Goal: Task Accomplishment & Management: Use online tool/utility

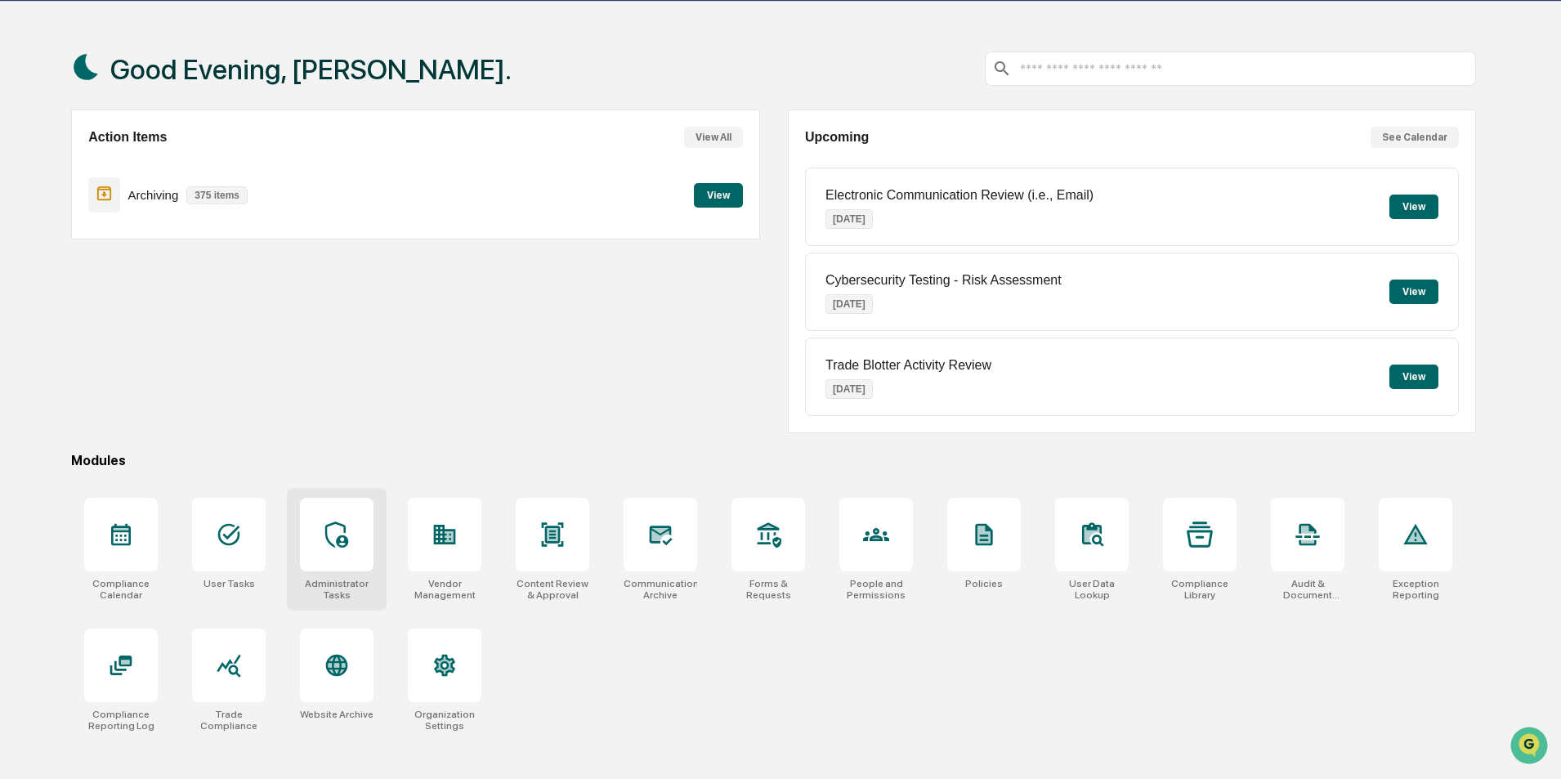
scroll to position [78, 0]
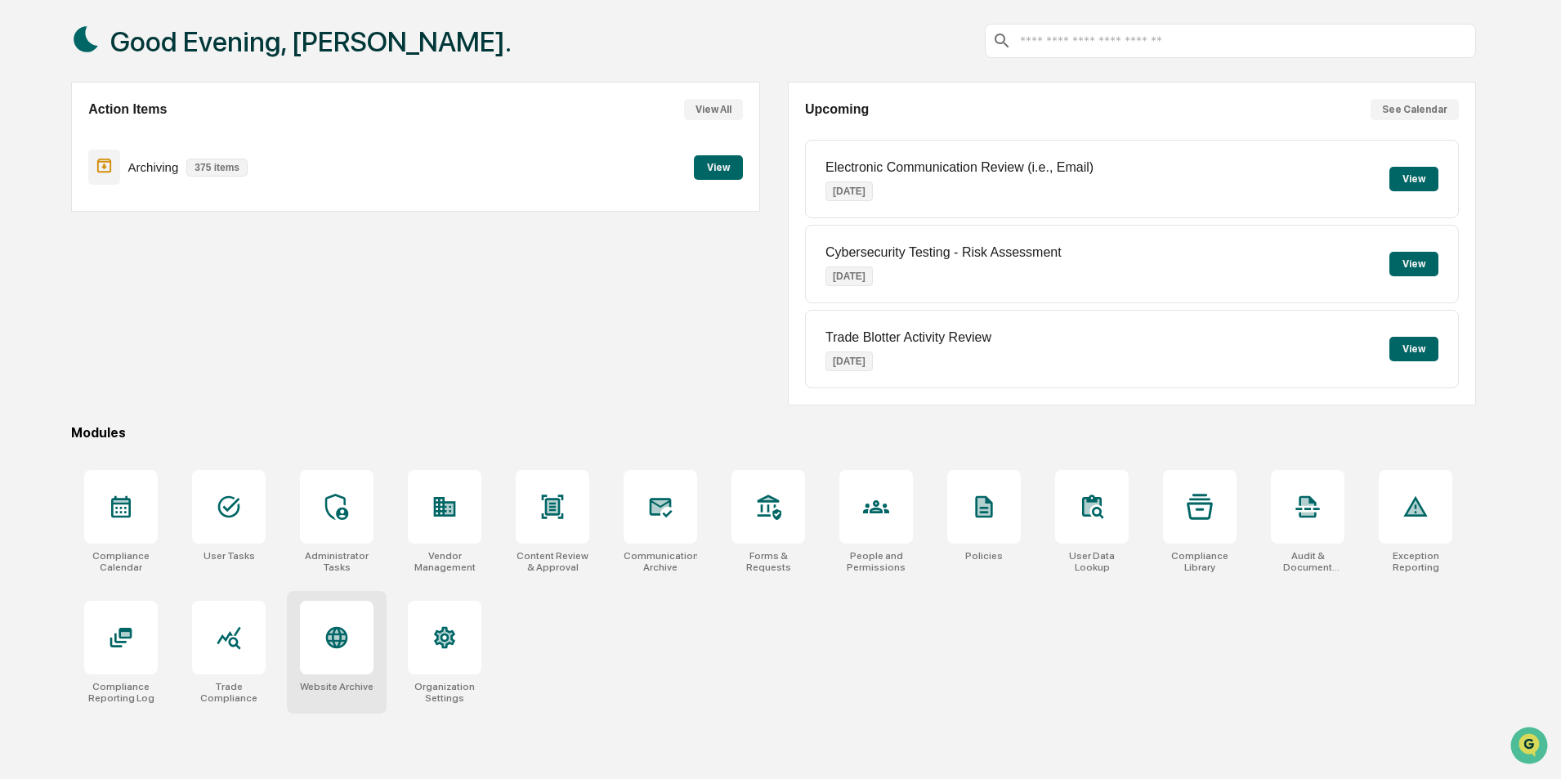
click at [351, 660] on div at bounding box center [337, 638] width 74 height 74
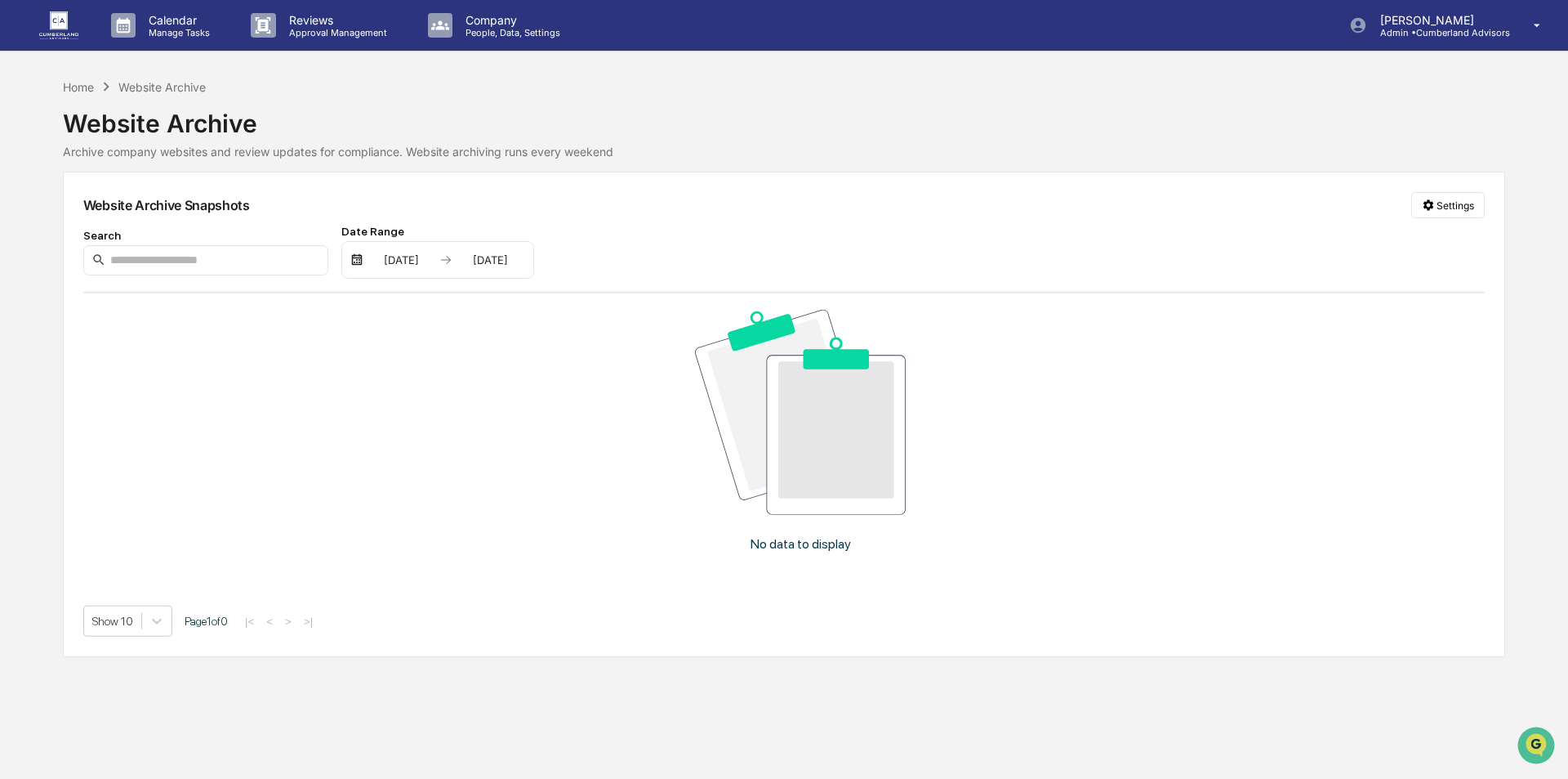
click at [381, 258] on div "01/01/2025" at bounding box center [401, 259] width 69 height 13
drag, startPoint x: 802, startPoint y: 221, endPoint x: 782, endPoint y: 221, distance: 20.0
click at [797, 221] on div at bounding box center [784, 389] width 1568 height 779
click at [222, 262] on input at bounding box center [205, 260] width 245 height 30
type input "**********"
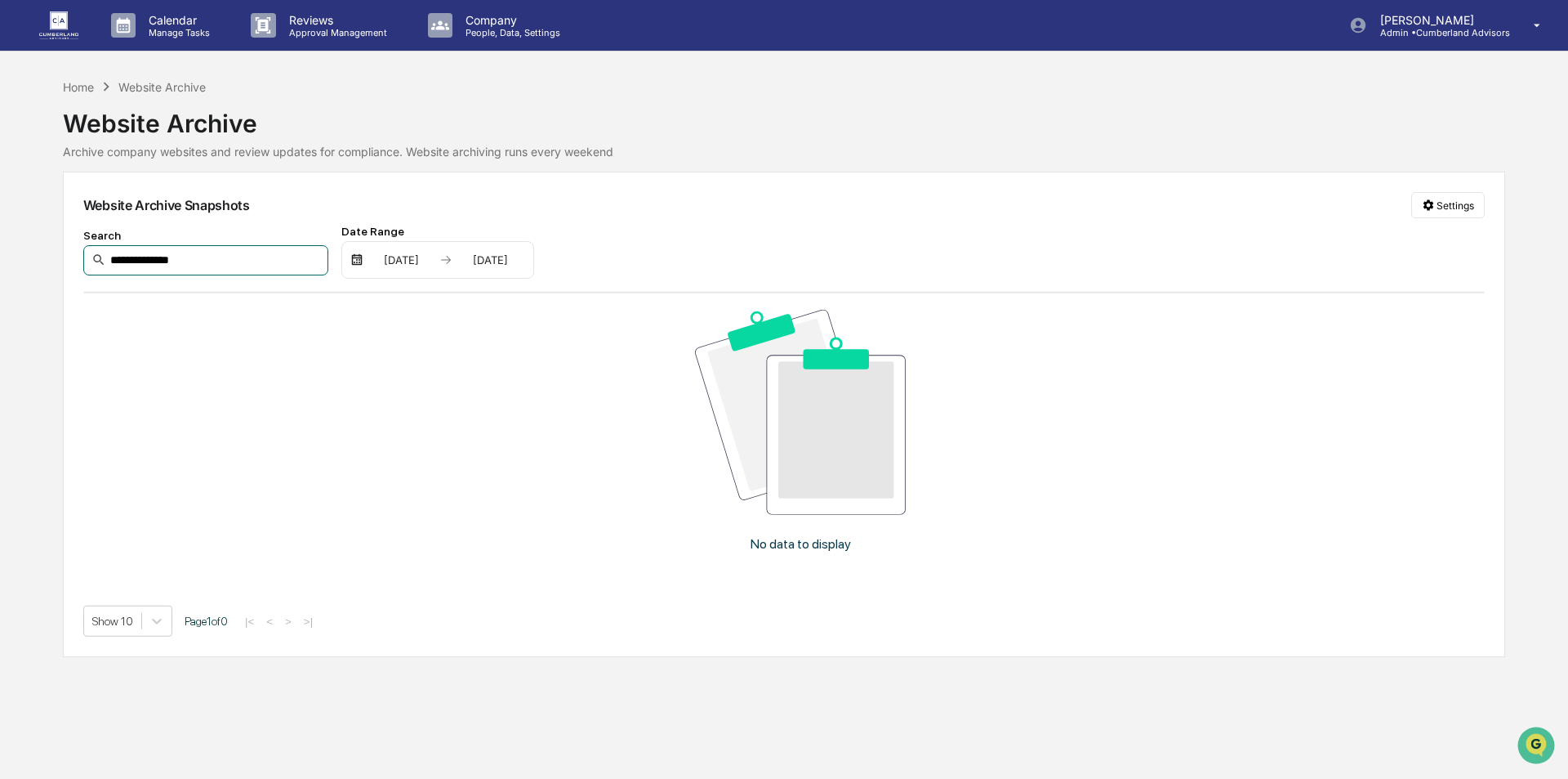
click at [228, 248] on input "**********" at bounding box center [205, 260] width 245 height 30
click at [228, 249] on input "**********" at bounding box center [205, 260] width 245 height 30
click at [769, 212] on div "Website Archive Snapshots Settings" at bounding box center [784, 205] width 1402 height 26
click at [1501, 30] on p "Admin • Cumberland Advisors" at bounding box center [1438, 32] width 143 height 11
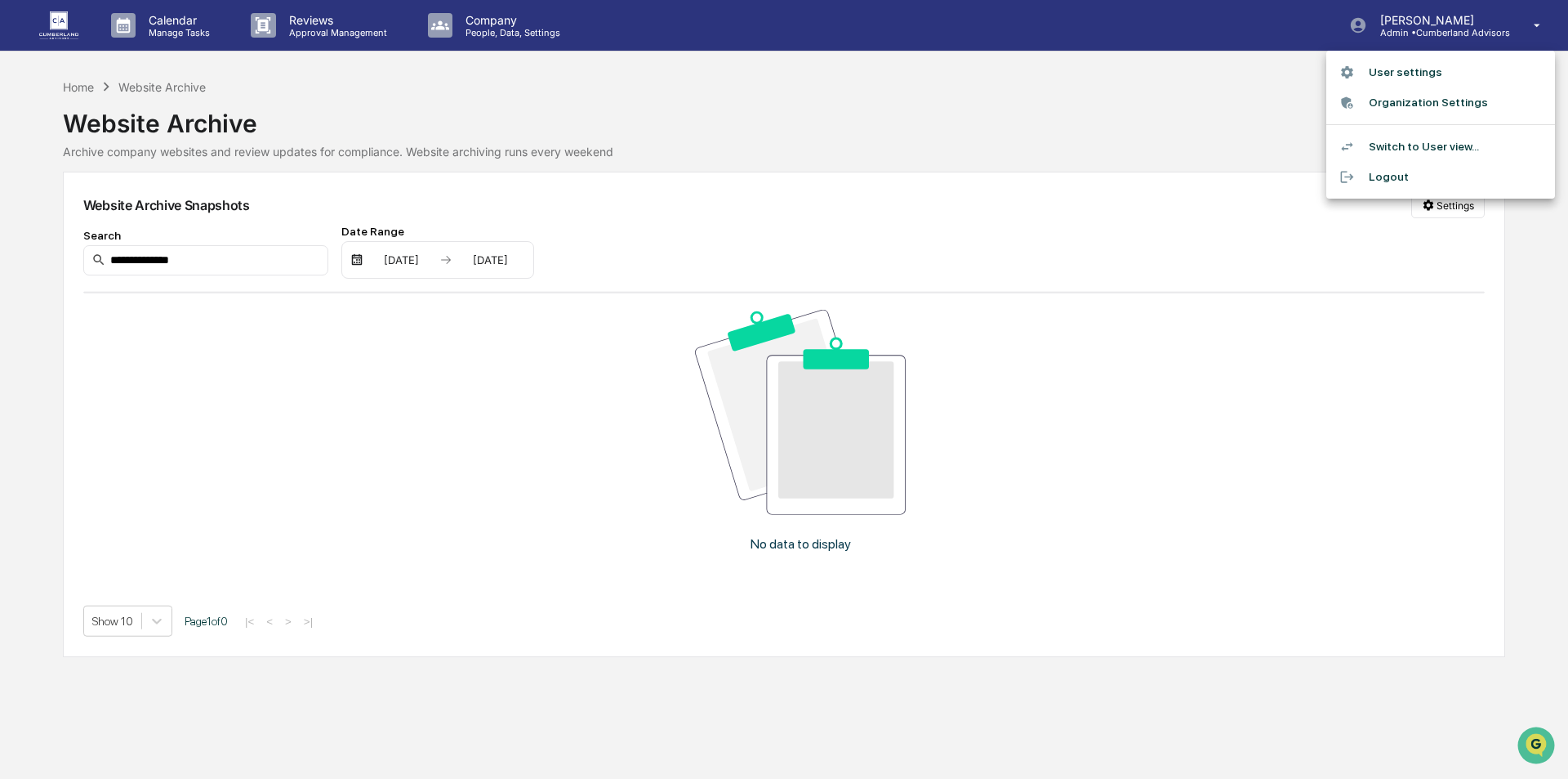
click at [1392, 104] on li "Organization Settings" at bounding box center [1440, 102] width 229 height 30
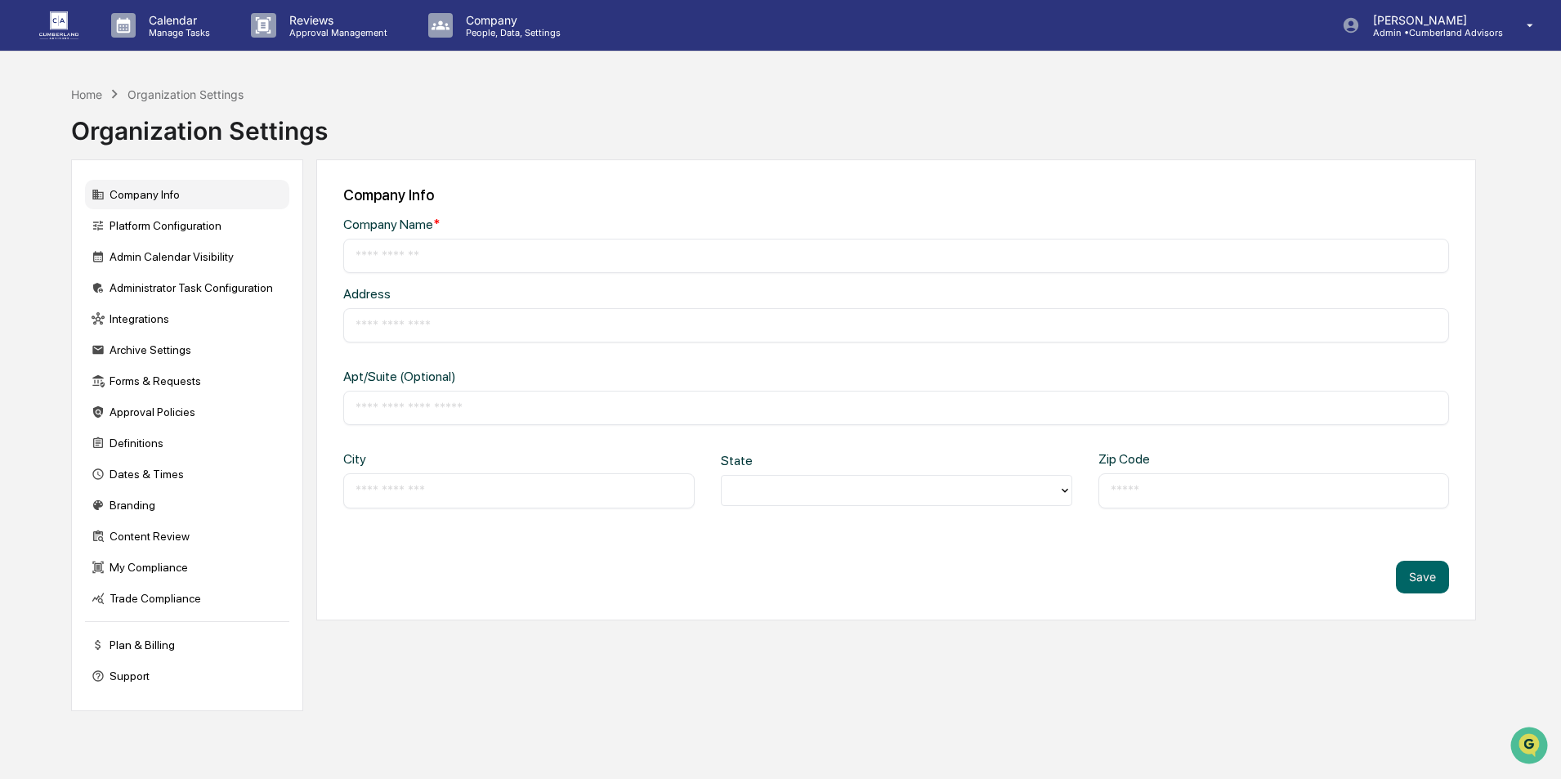
type input "**********"
type input "*********"
type input "********"
type input "*****"
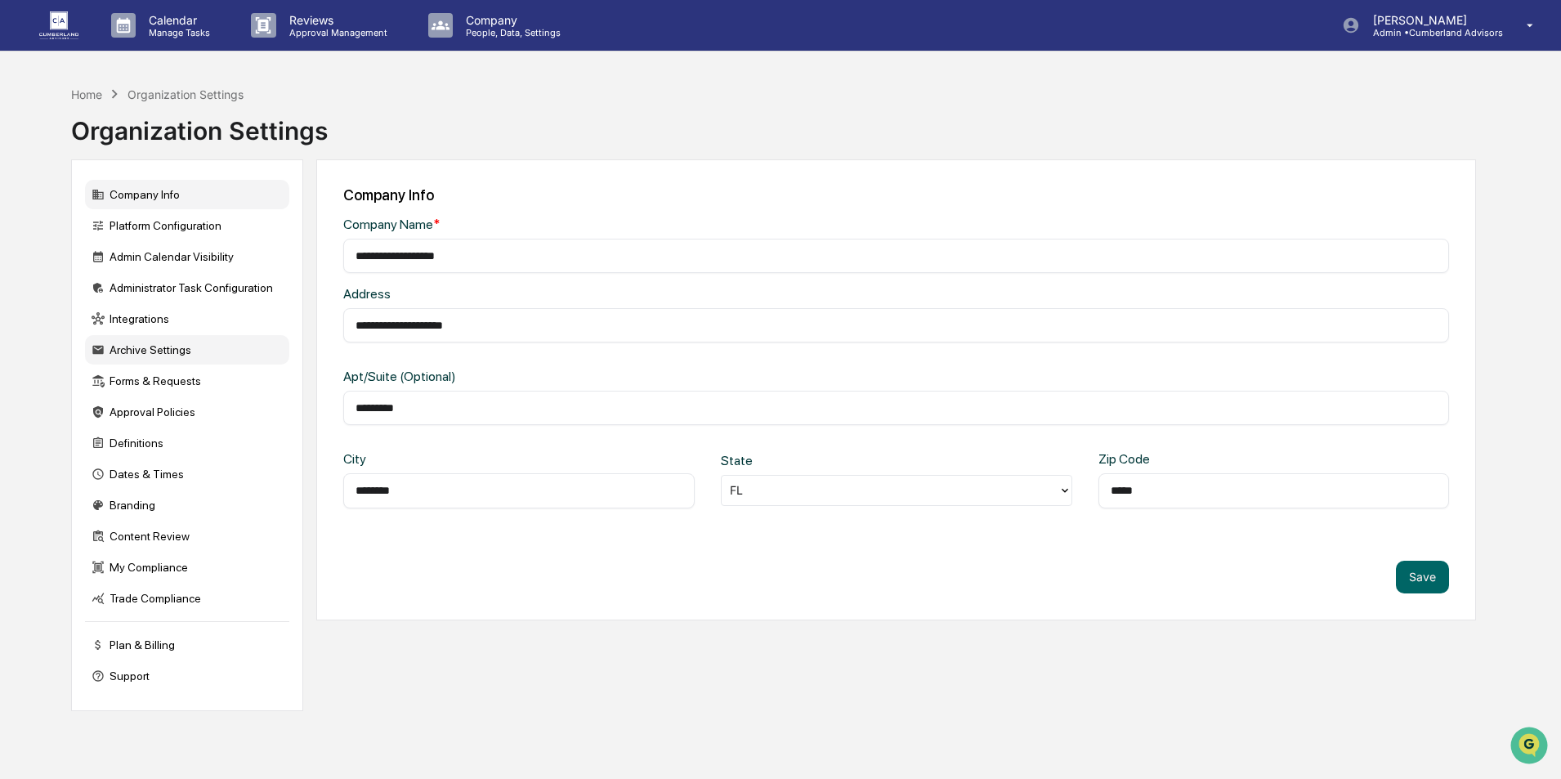
click at [117, 359] on div "Archive Settings" at bounding box center [187, 349] width 204 height 29
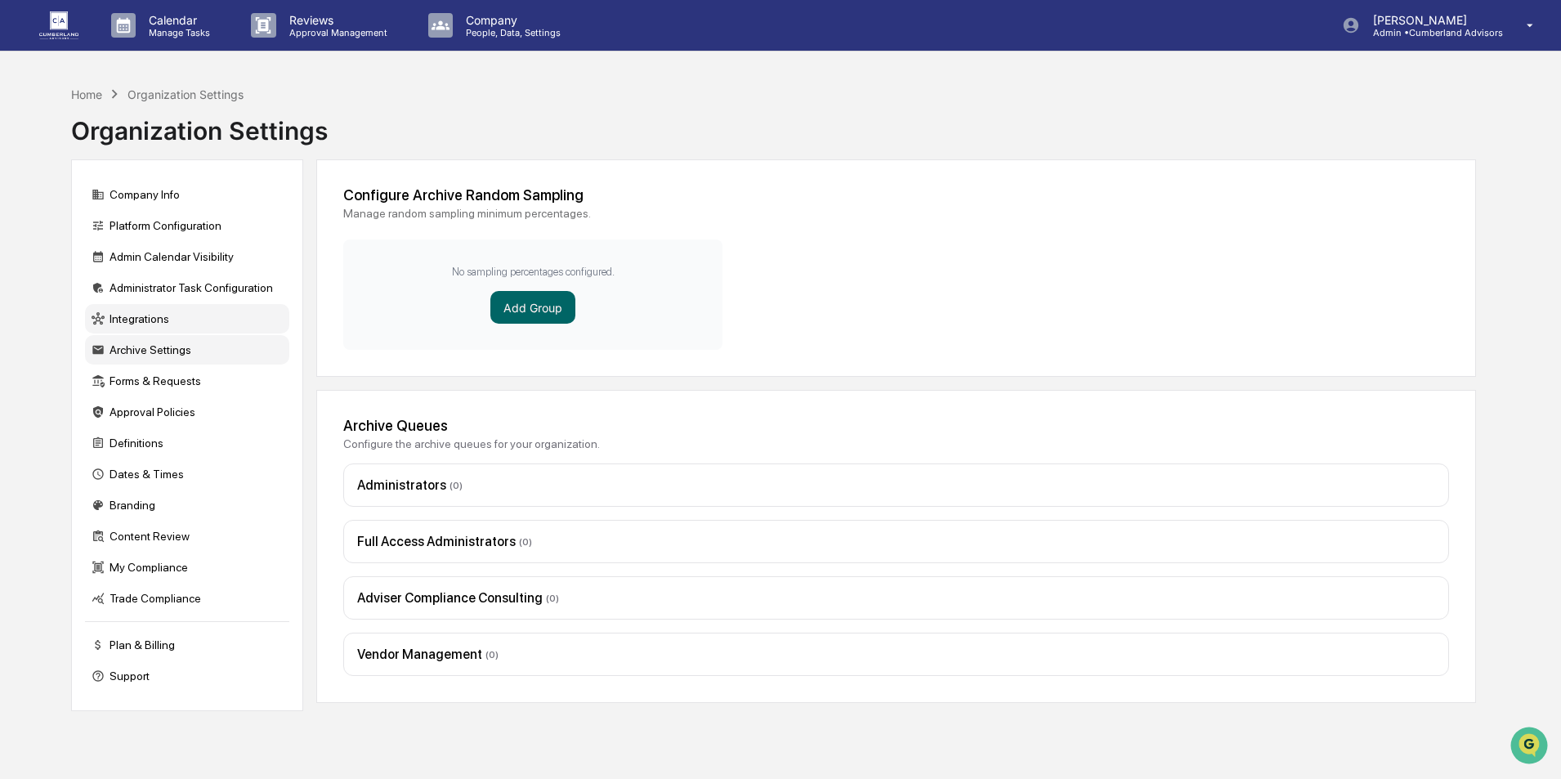
click at [144, 315] on div "Integrations" at bounding box center [187, 318] width 204 height 29
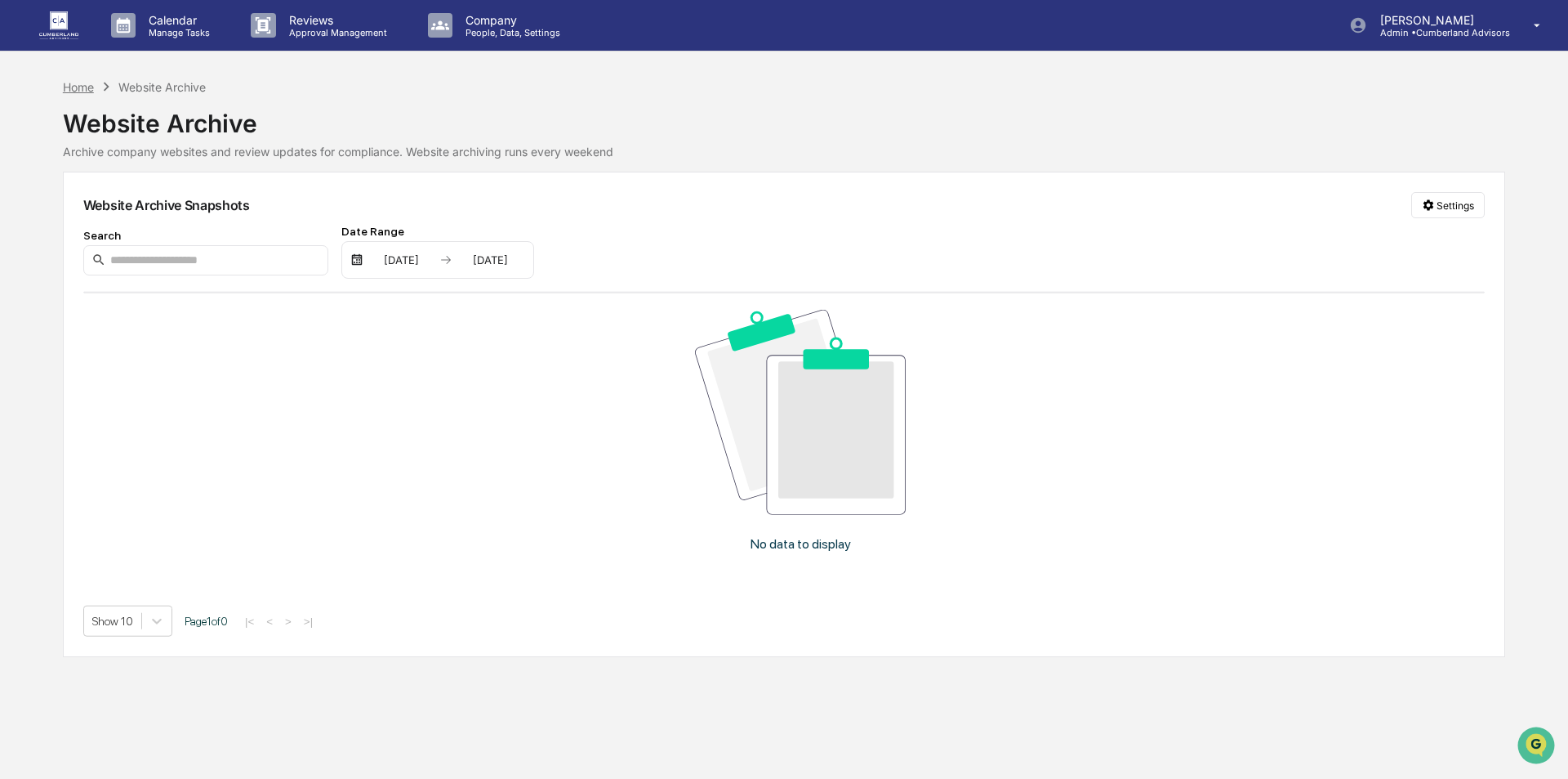
click at [77, 93] on div "Home" at bounding box center [78, 87] width 31 height 14
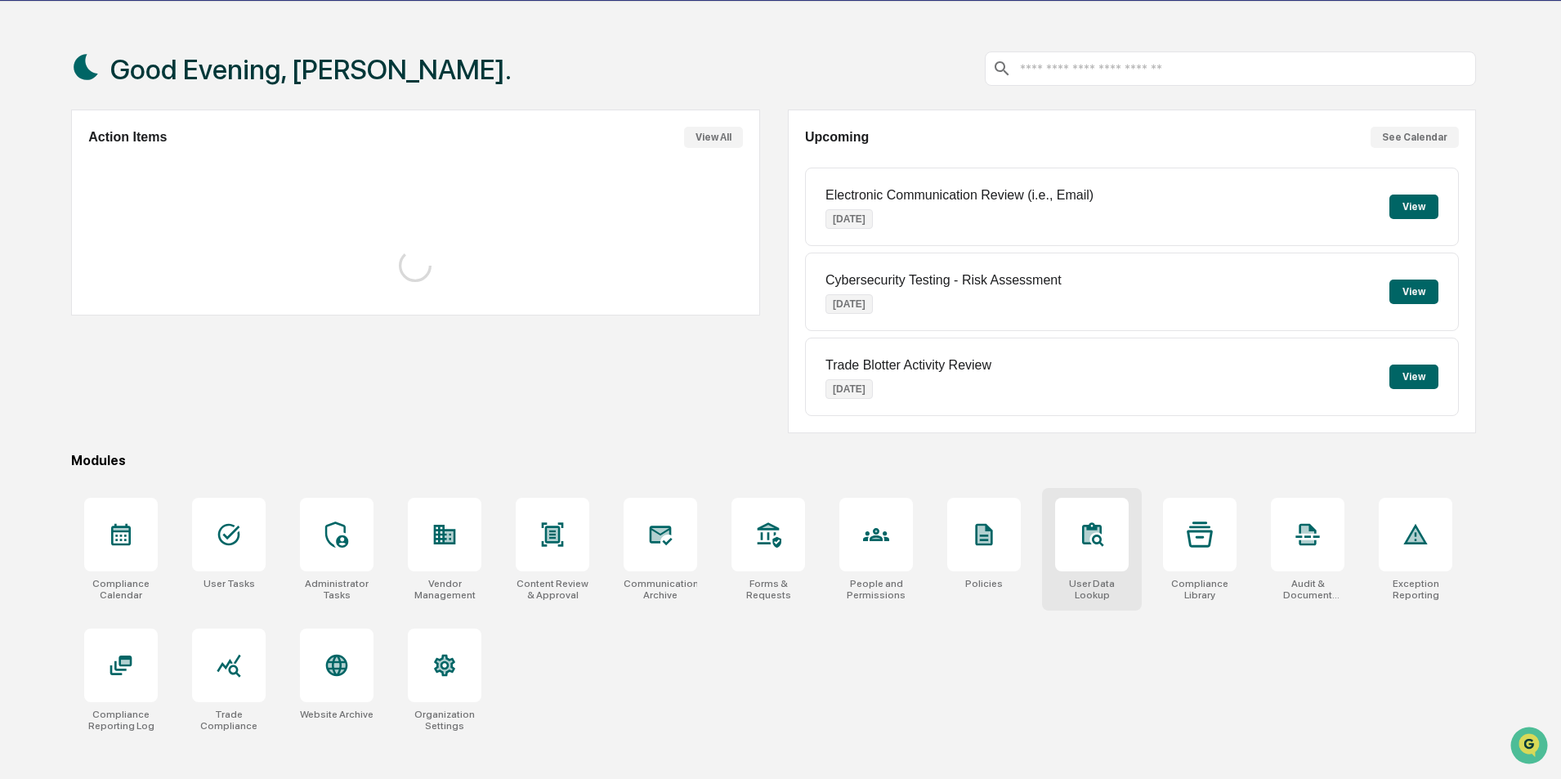
scroll to position [78, 0]
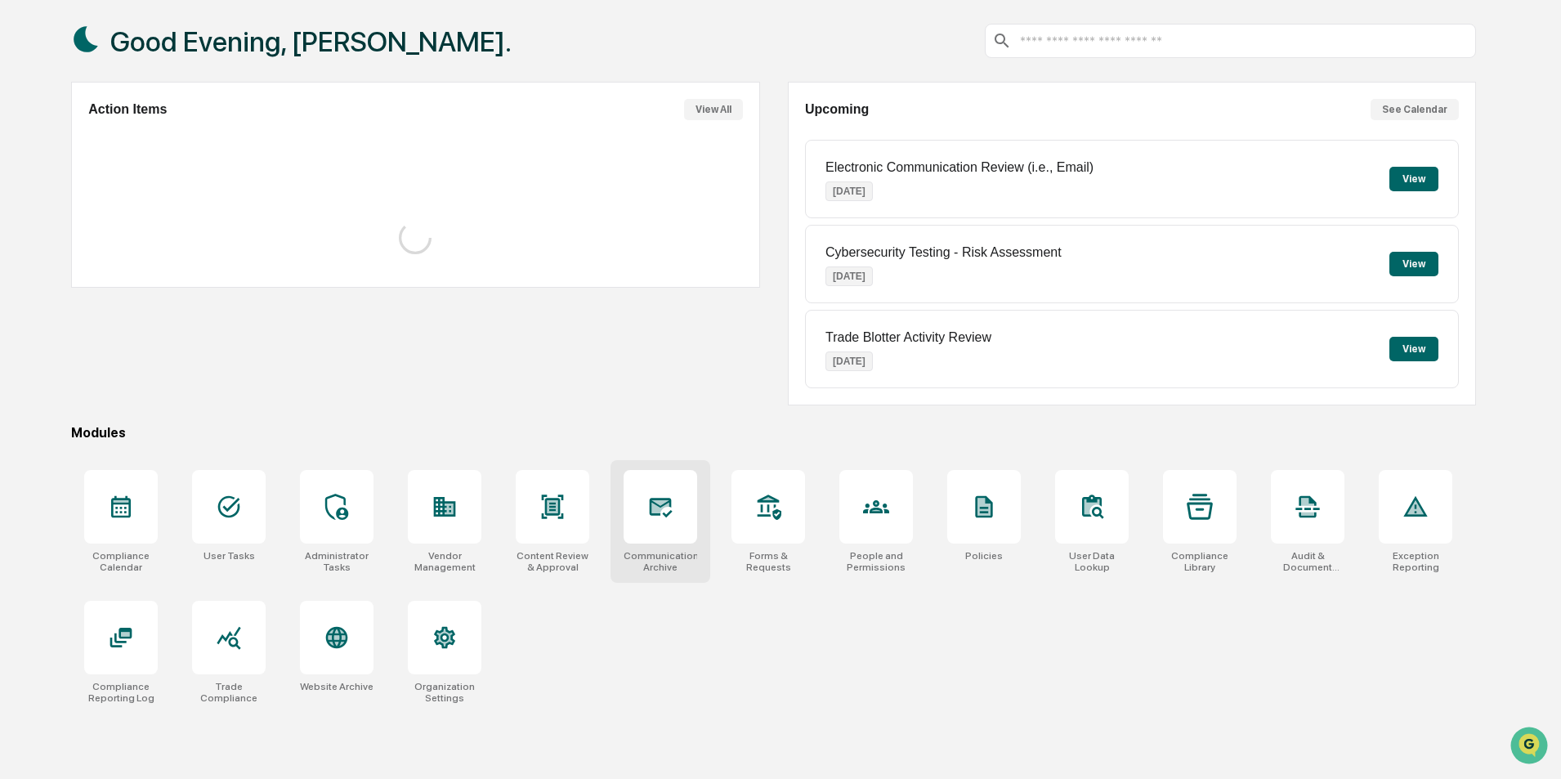
click at [682, 513] on div at bounding box center [661, 507] width 74 height 74
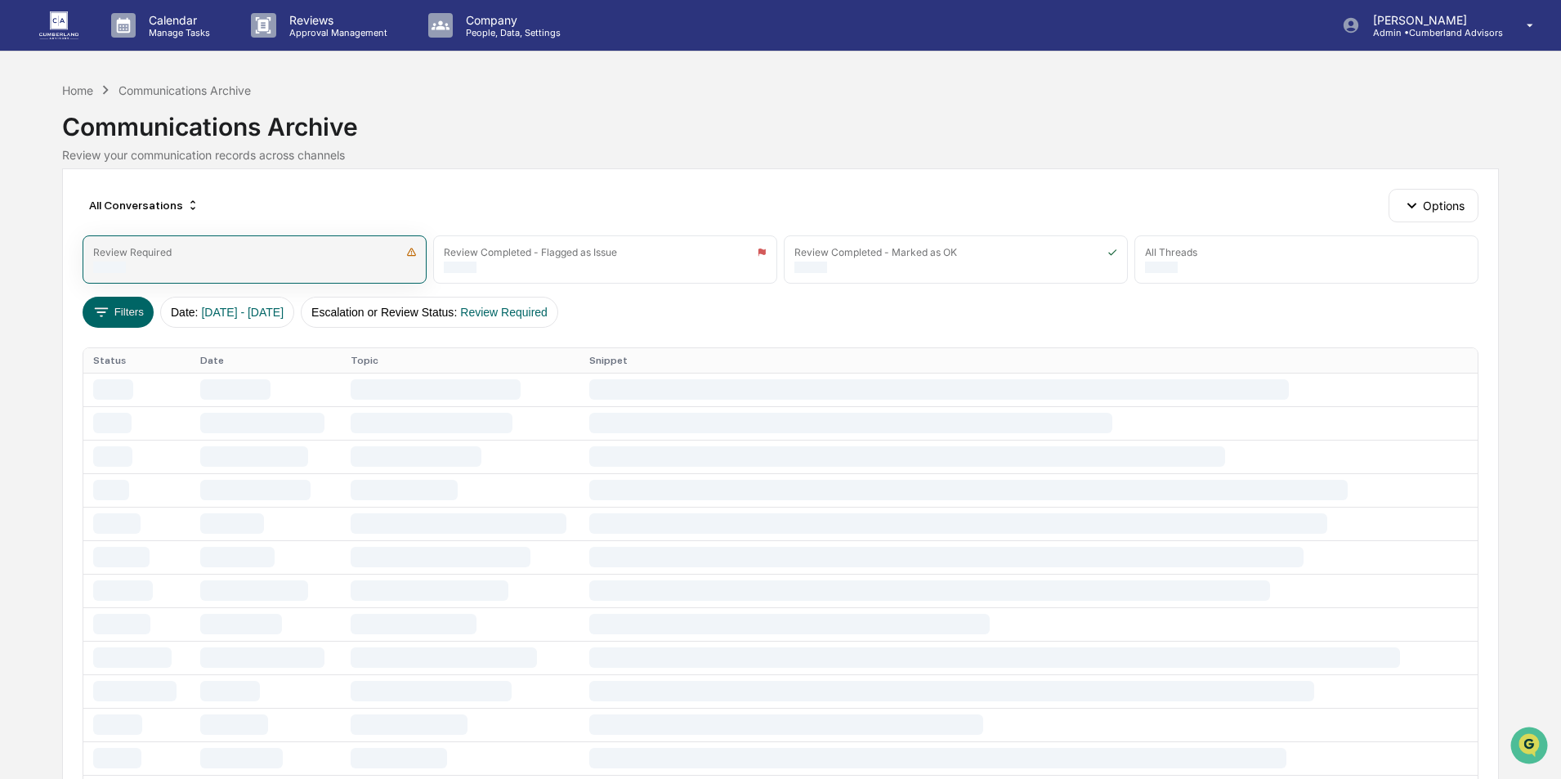
click at [131, 253] on div "Review Required" at bounding box center [132, 252] width 78 height 12
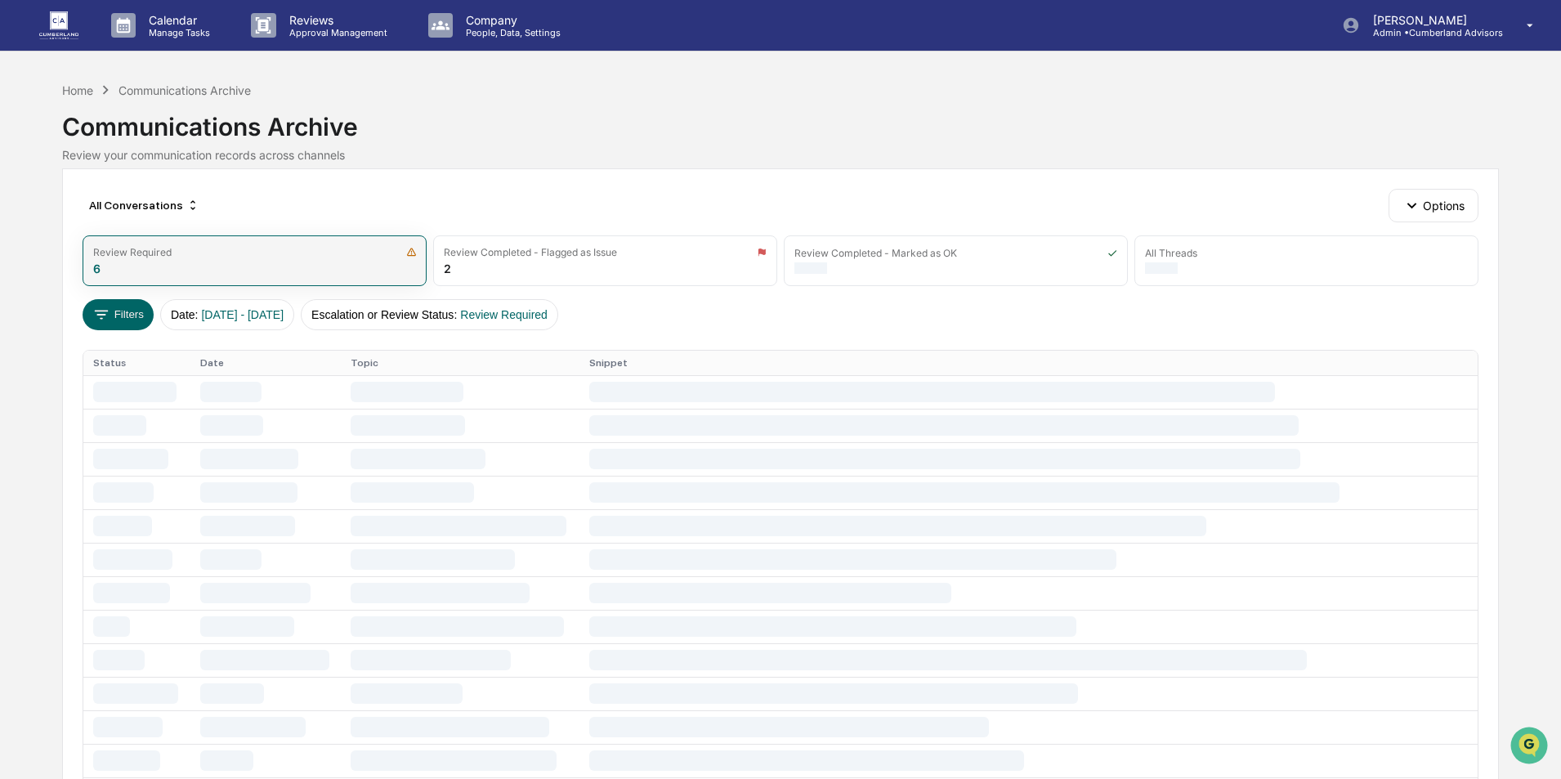
click at [262, 267] on div "Review Required 6" at bounding box center [255, 260] width 344 height 51
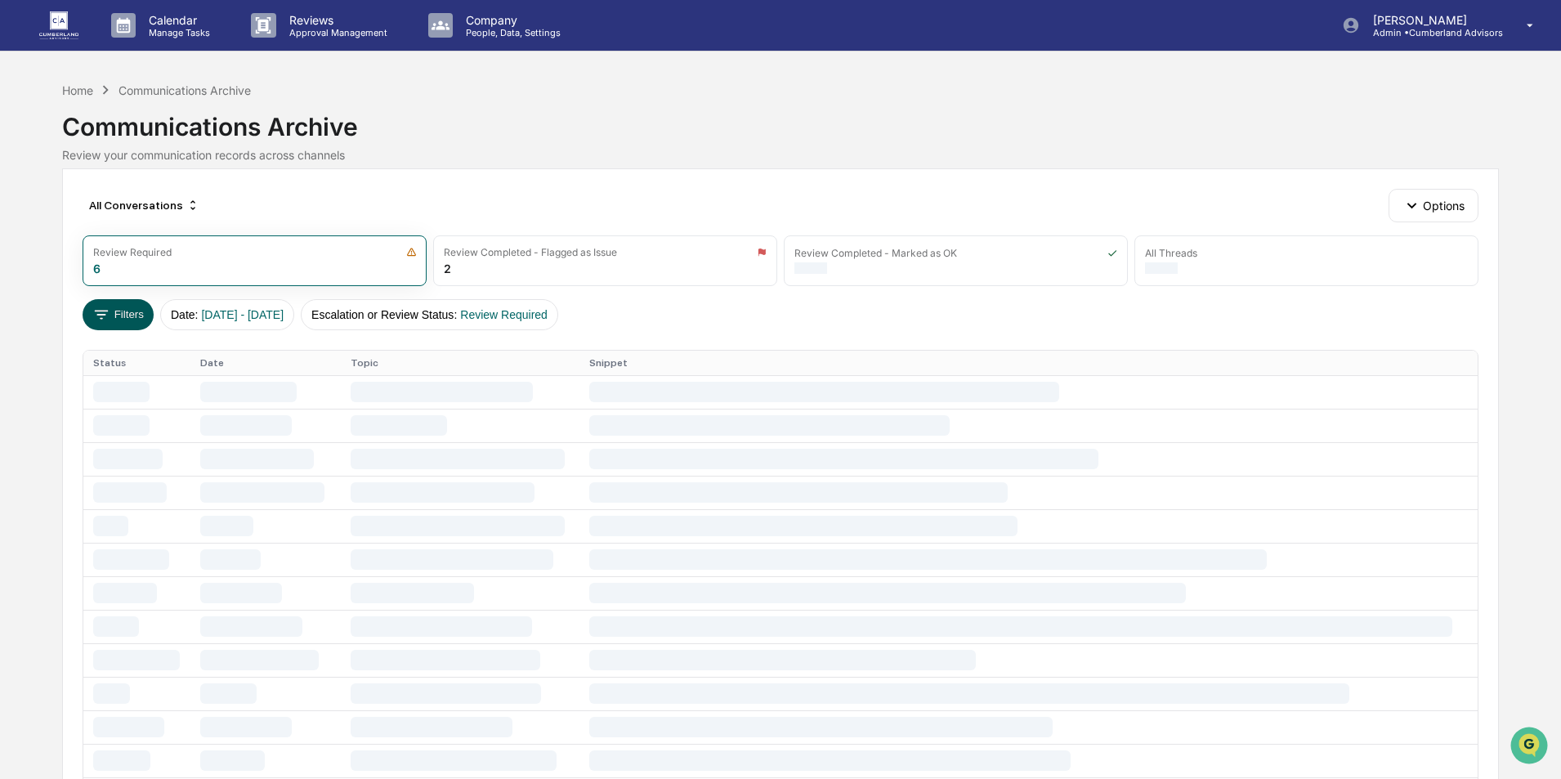
click at [140, 316] on button "Filters" at bounding box center [118, 314] width 71 height 31
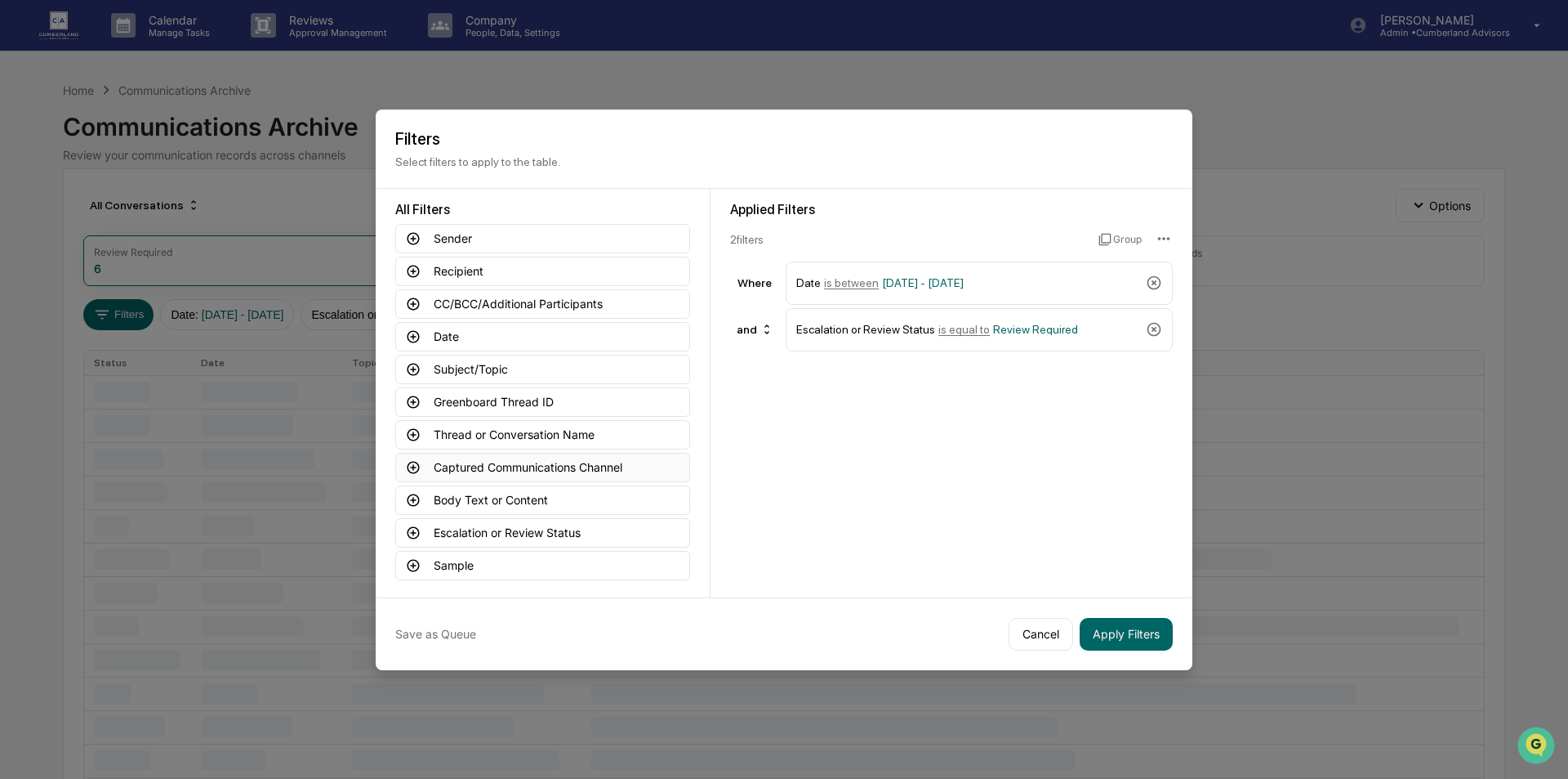
click at [488, 466] on button "Captured Communications Channel" at bounding box center [543, 467] width 295 height 29
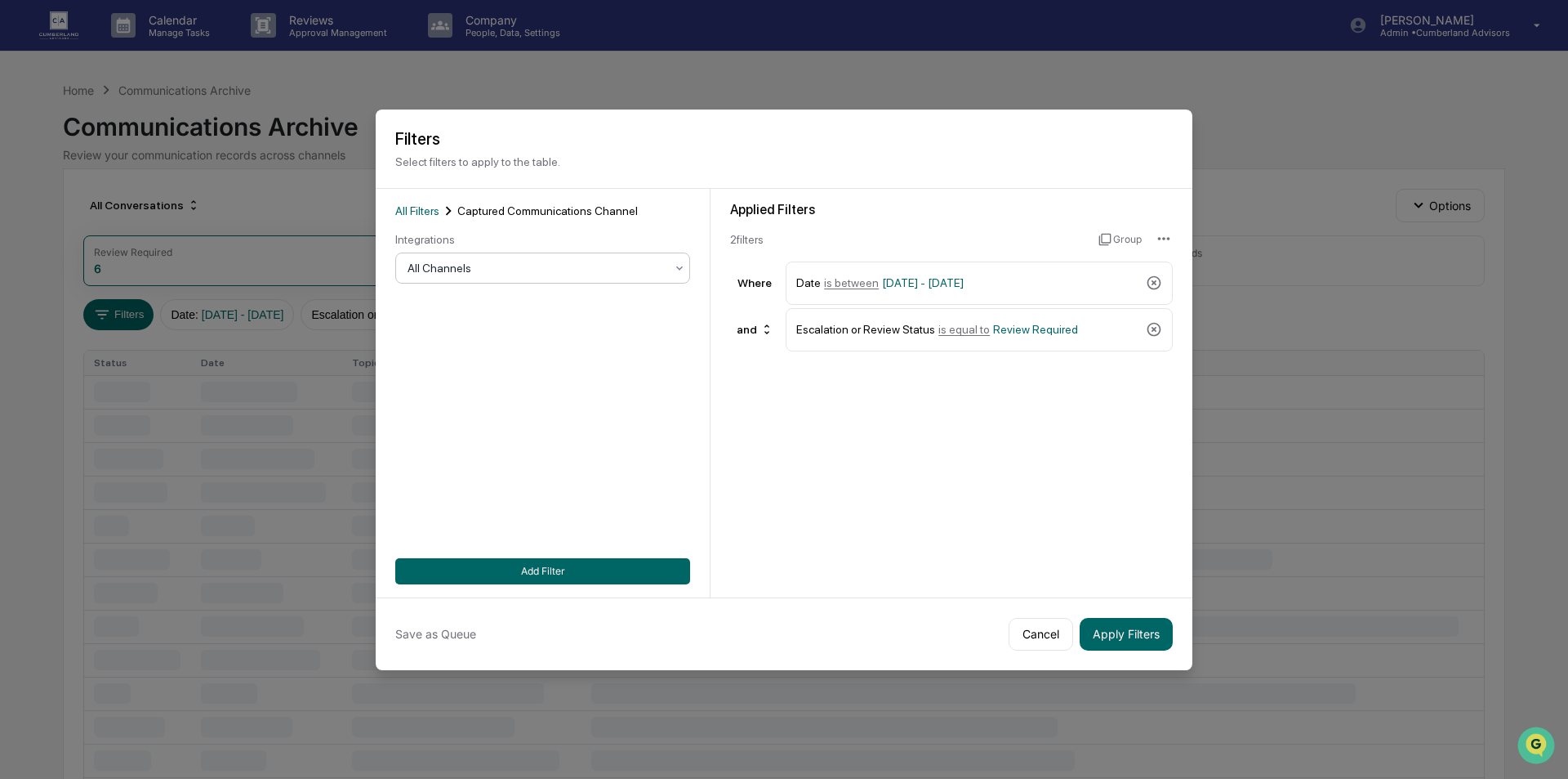
click at [521, 274] on div at bounding box center [536, 268] width 257 height 16
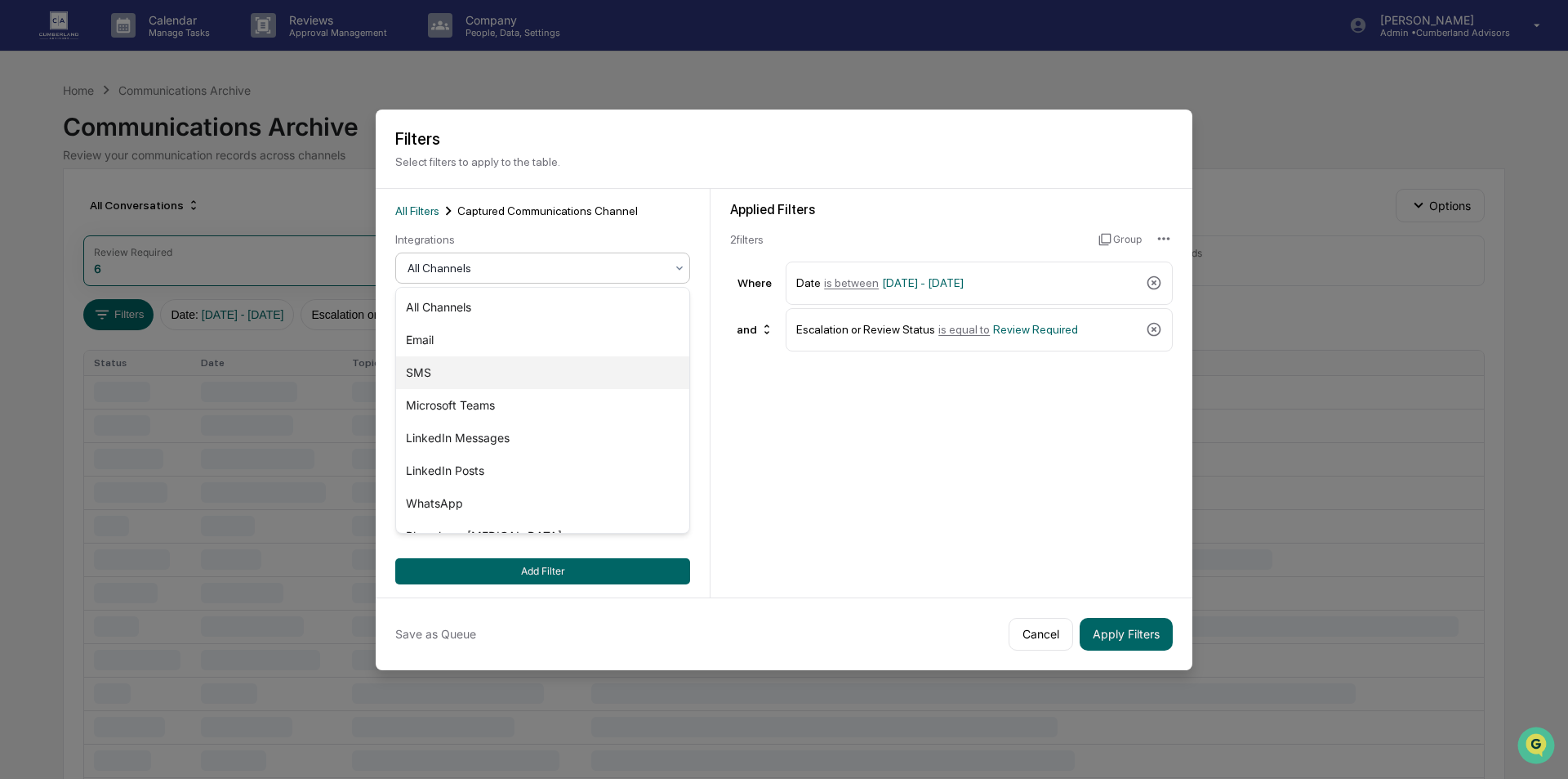
click at [448, 373] on div "SMS" at bounding box center [542, 372] width 293 height 33
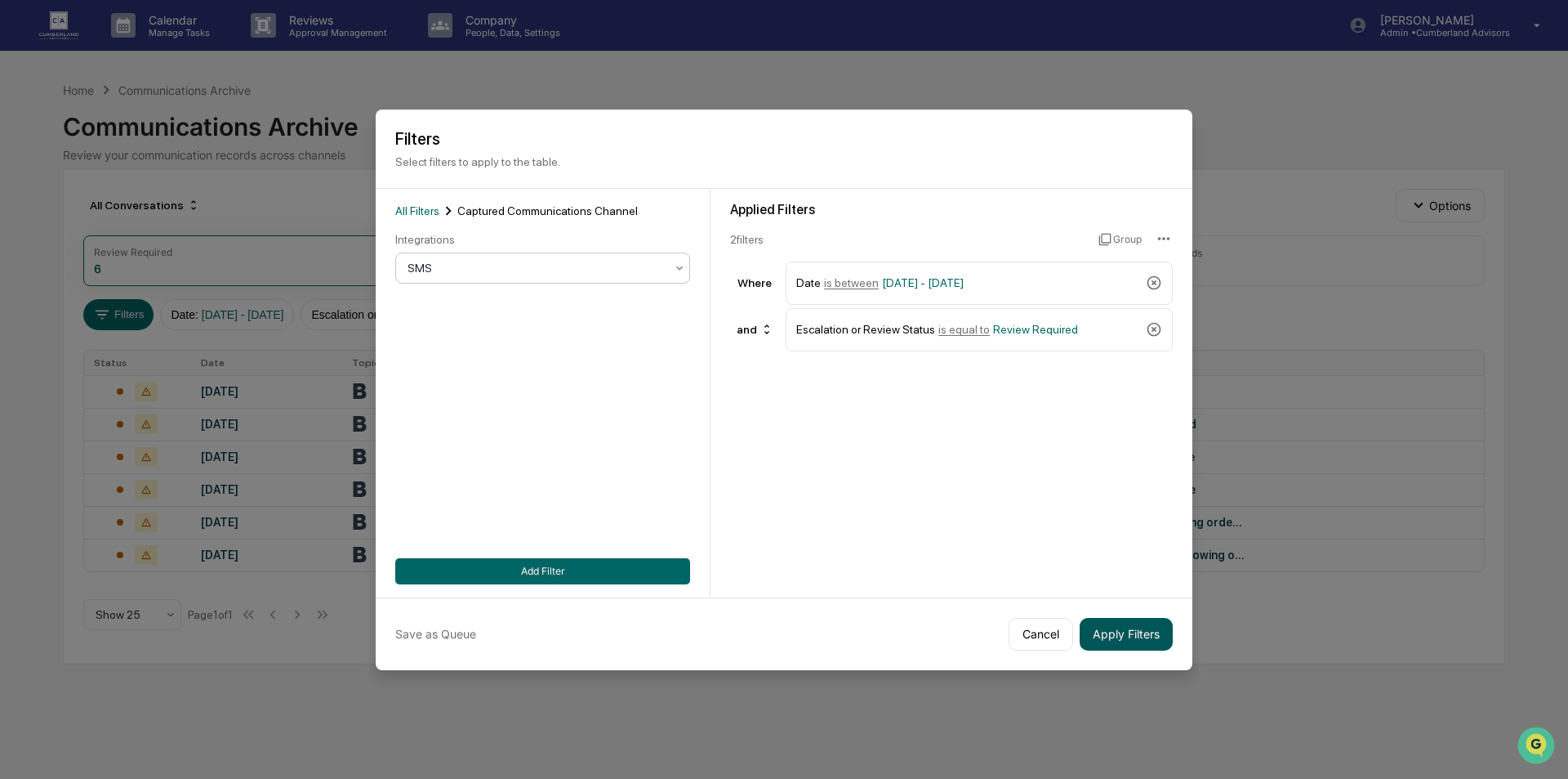
click at [1126, 638] on button "Apply Filters" at bounding box center [1126, 634] width 93 height 33
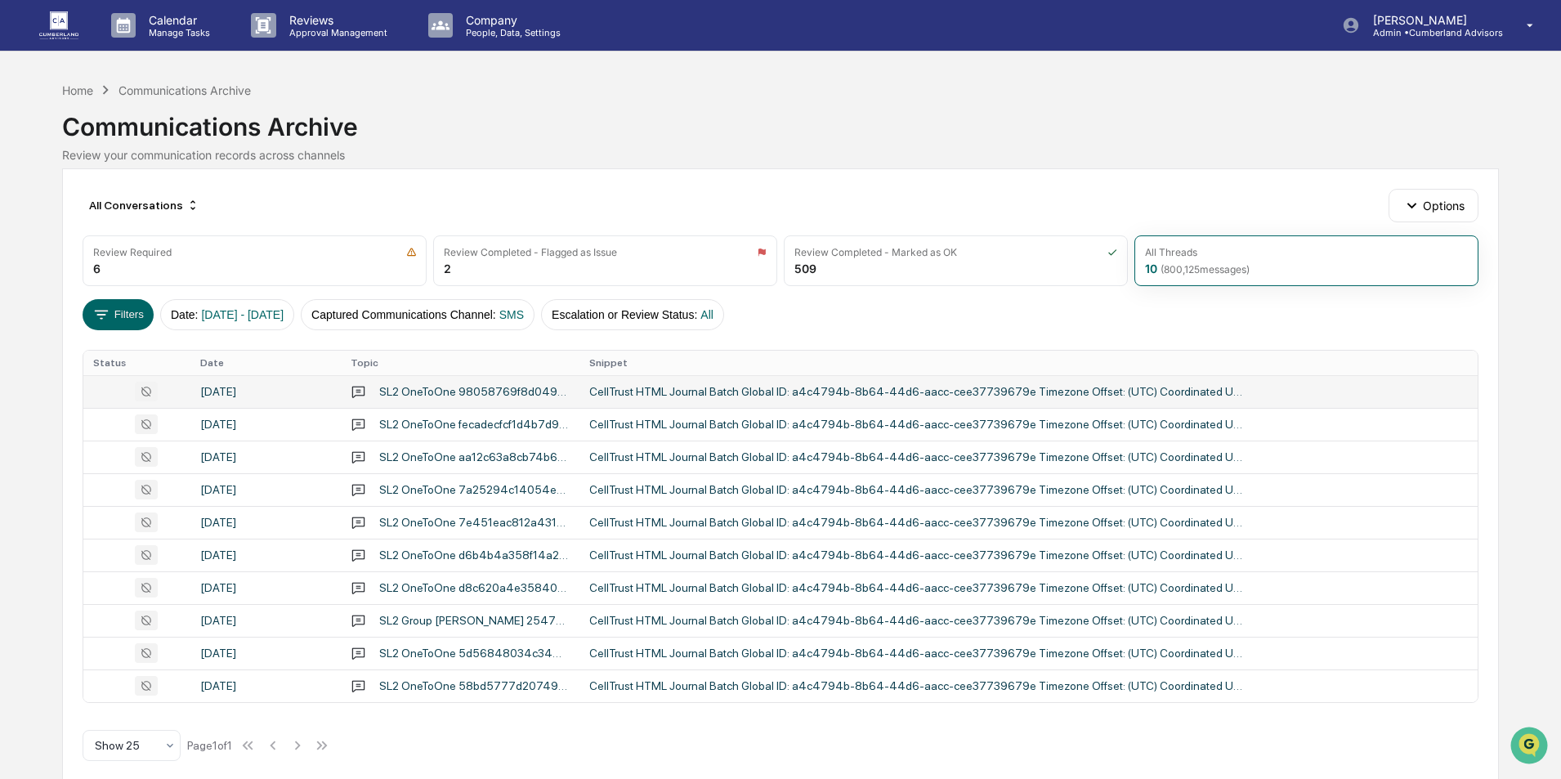
click at [636, 396] on div "CellTrust HTML Journal Batch Global ID: a4c4794b-8b64-44d6-aacc-cee37739679e Ti…" at bounding box center [916, 391] width 654 height 13
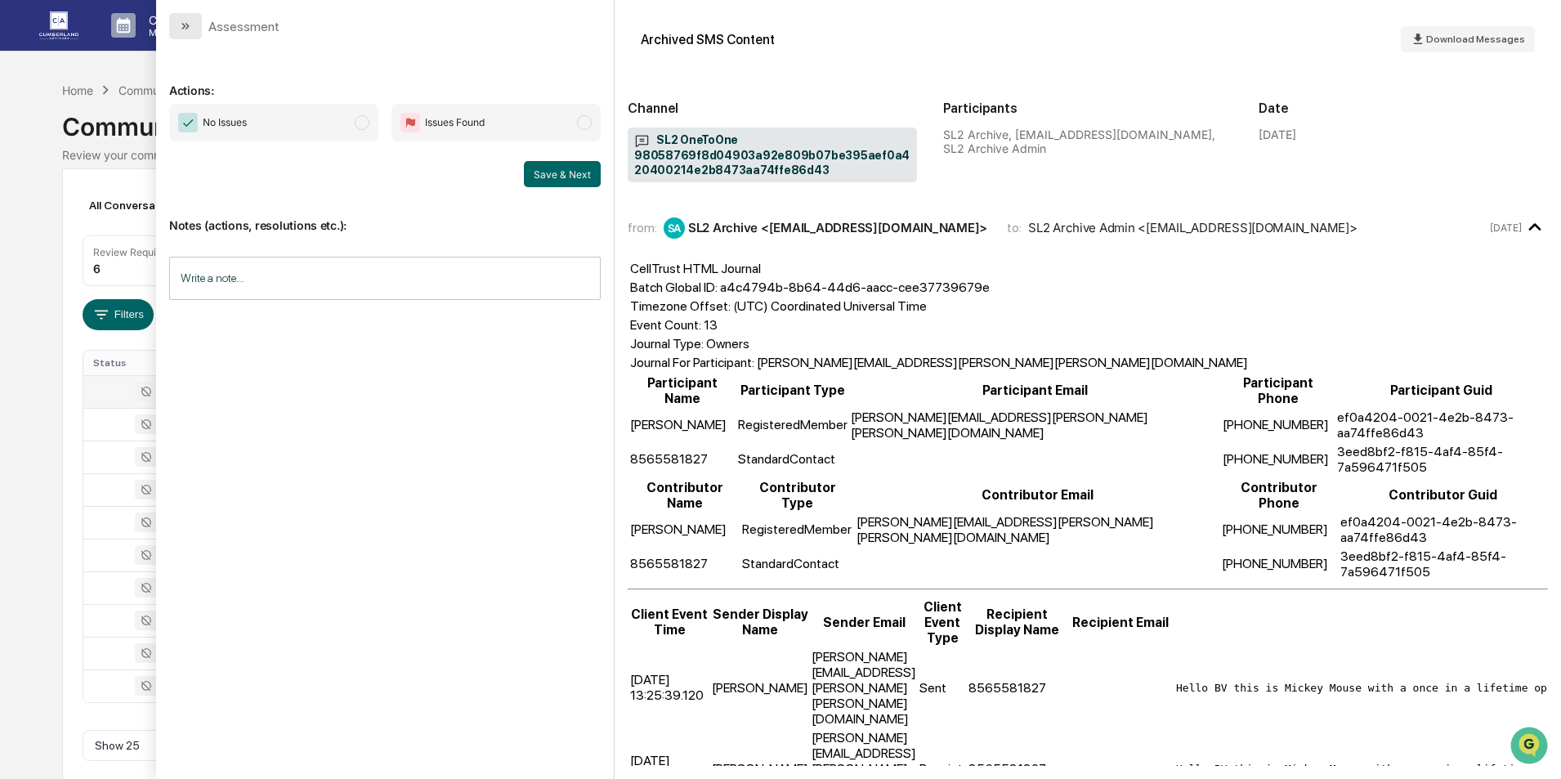
click at [188, 31] on icon "modal" at bounding box center [185, 26] width 13 height 13
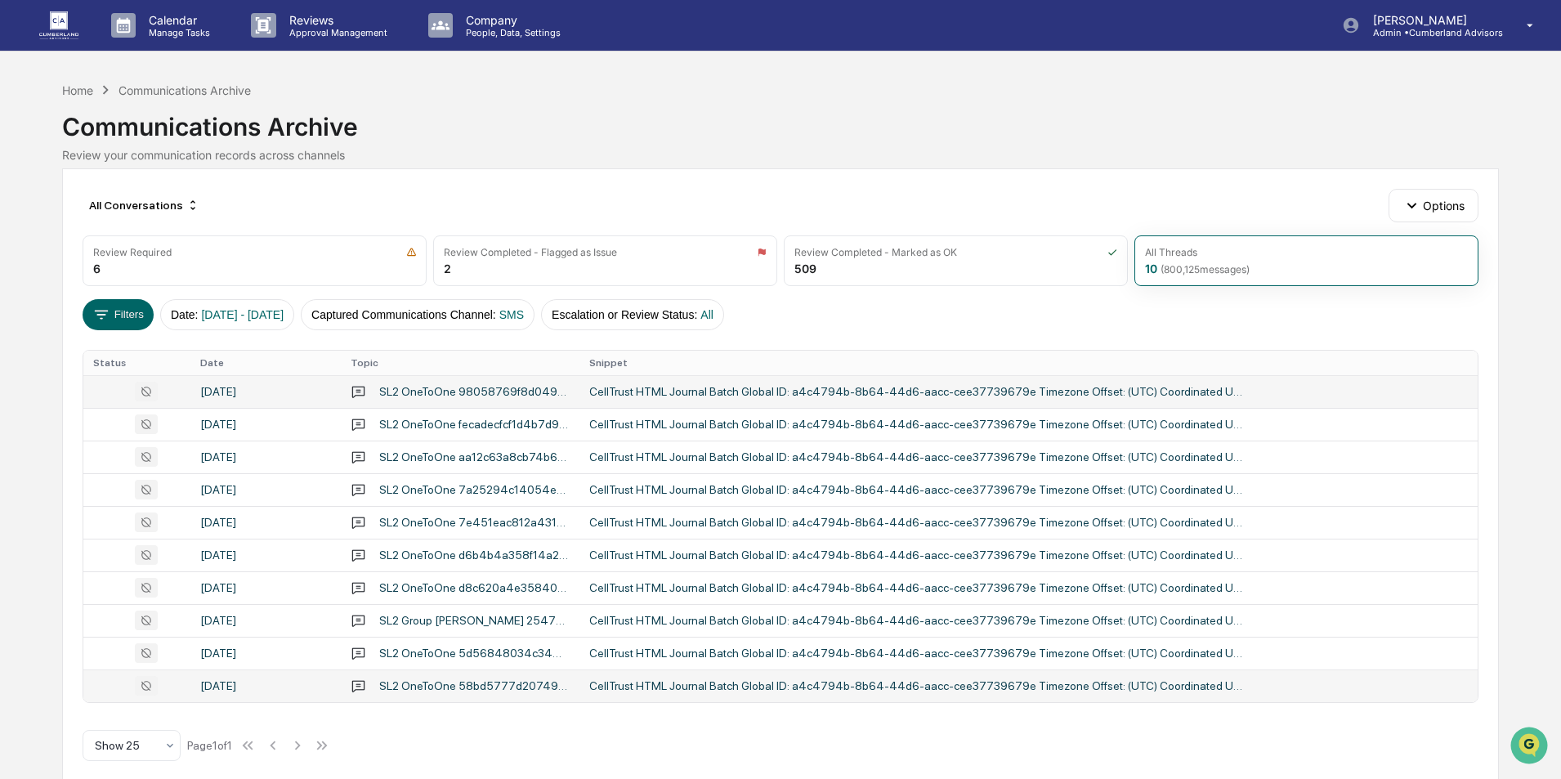
click at [776, 683] on div "CellTrust HTML Journal Batch Global ID: a4c4794b-8b64-44d6-aacc-cee37739679e Ti…" at bounding box center [916, 685] width 654 height 13
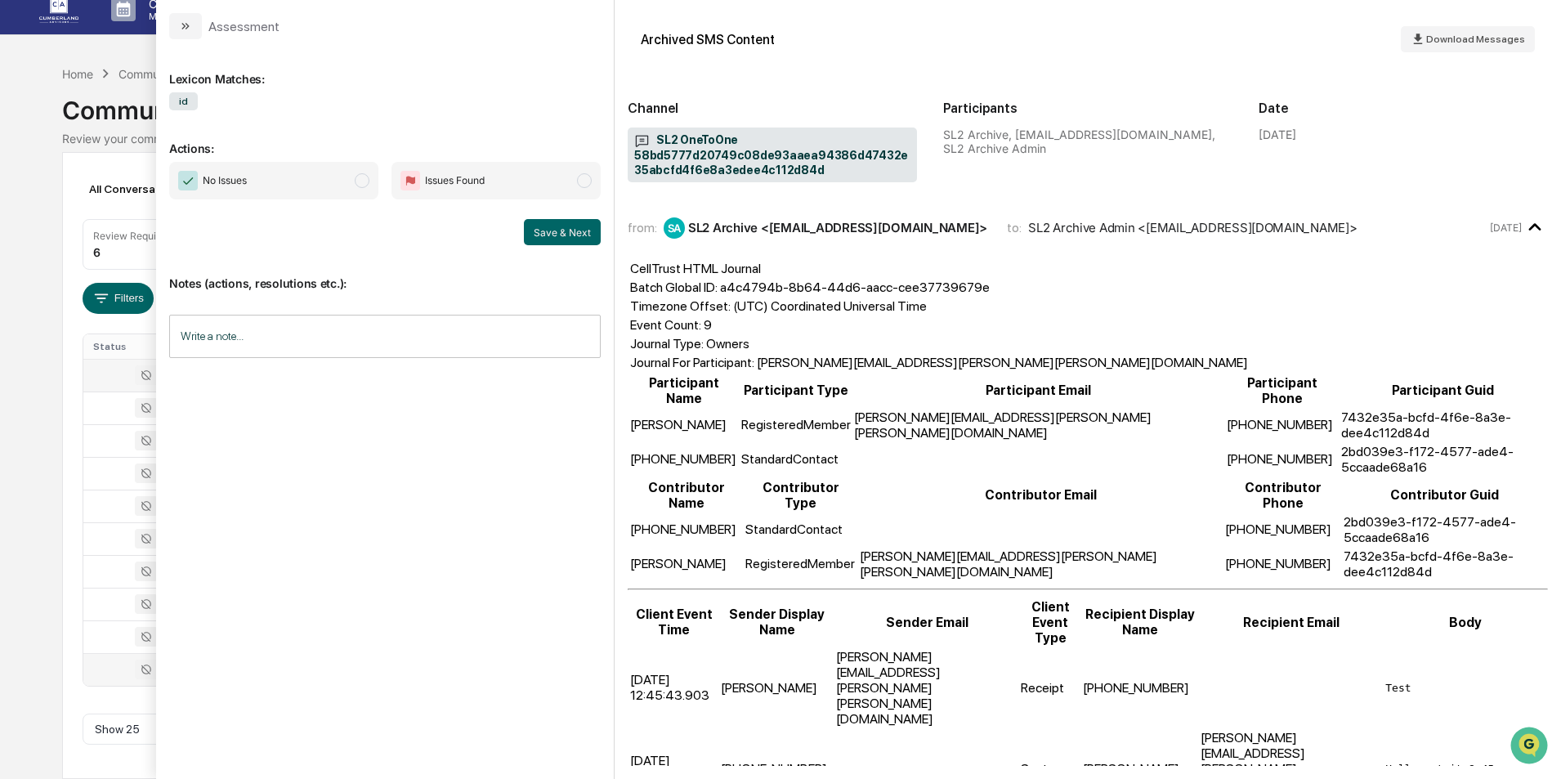
scroll to position [167, 0]
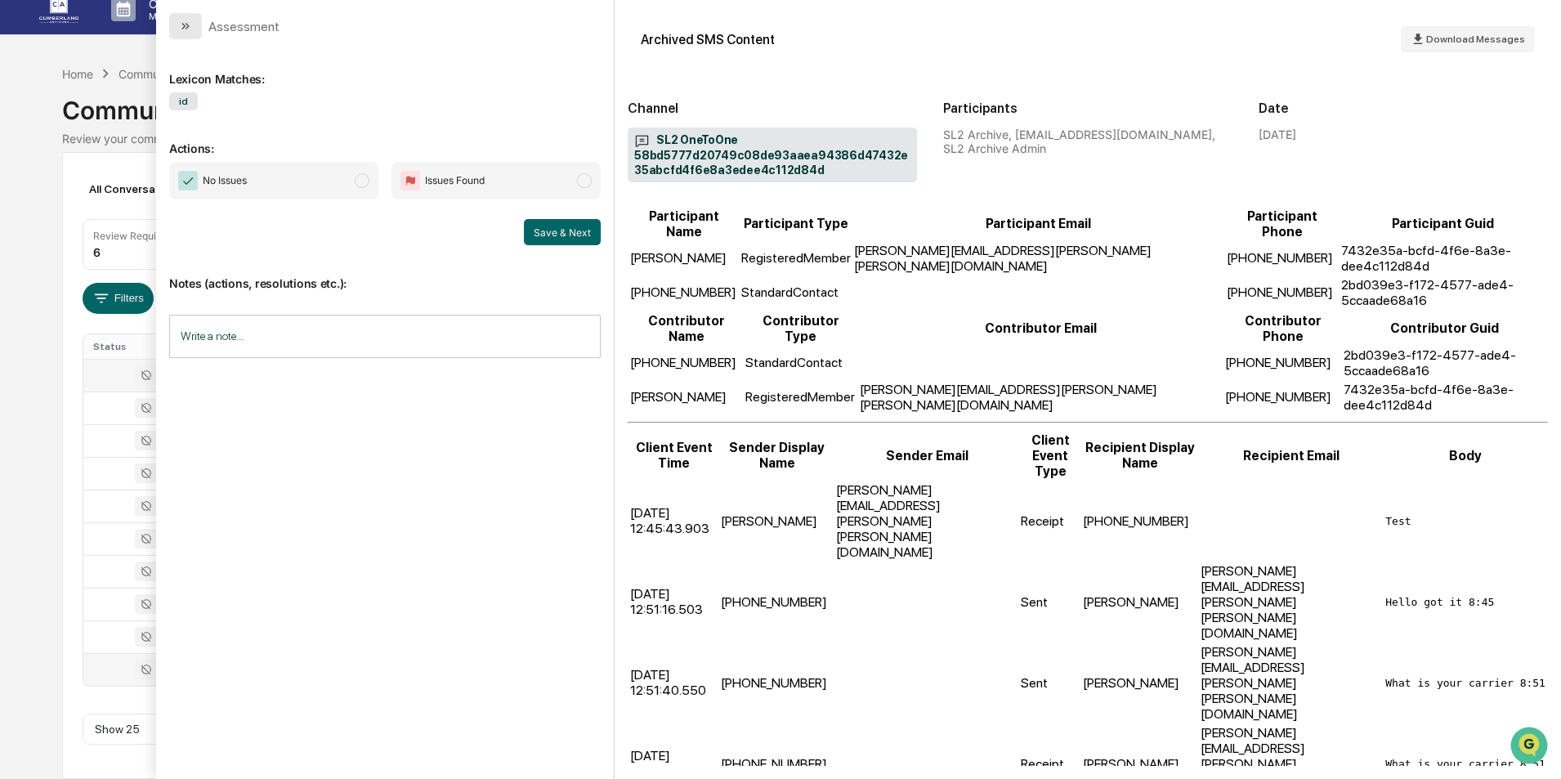
click at [197, 26] on button "modal" at bounding box center [185, 26] width 33 height 26
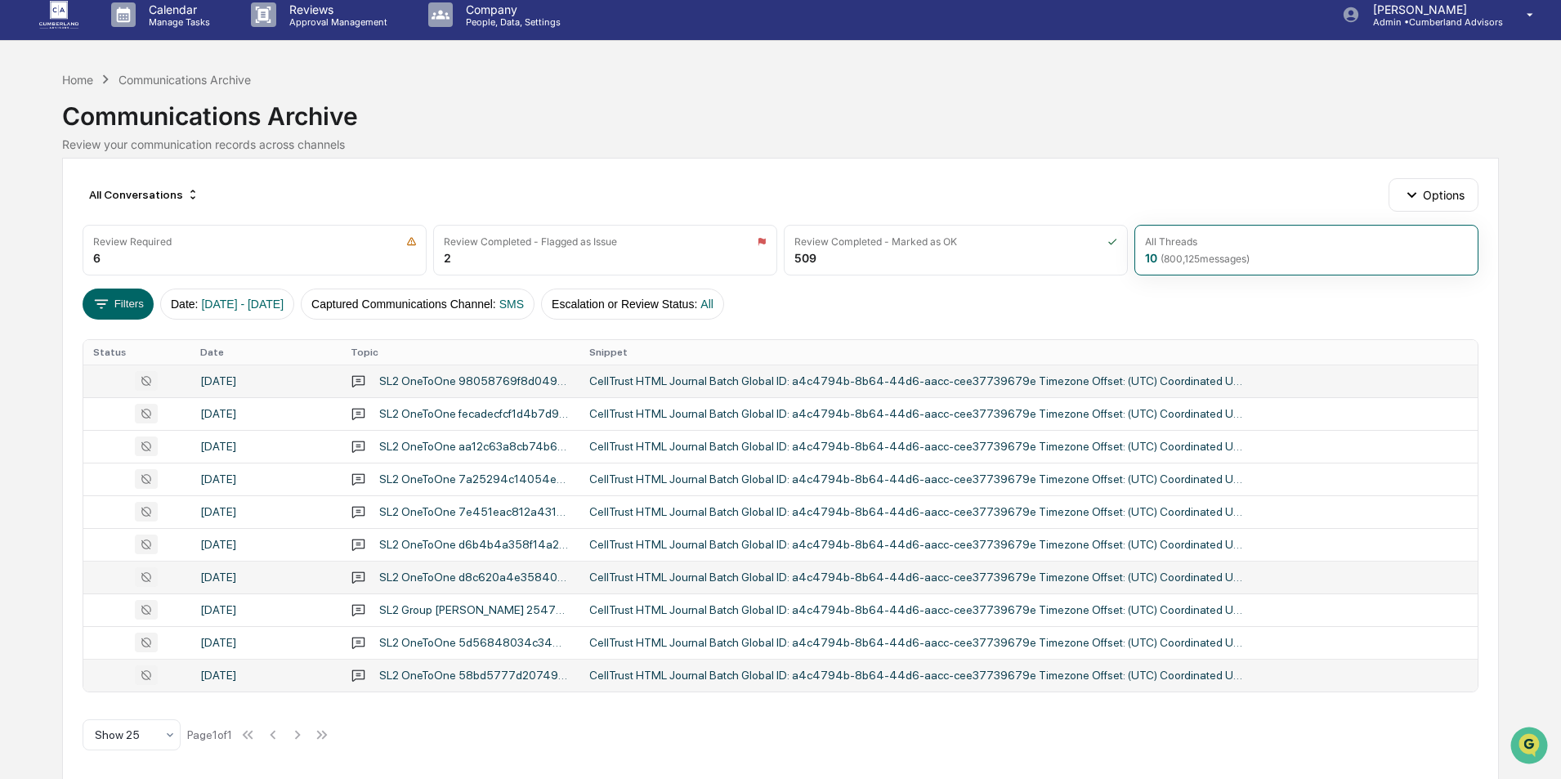
scroll to position [16, 0]
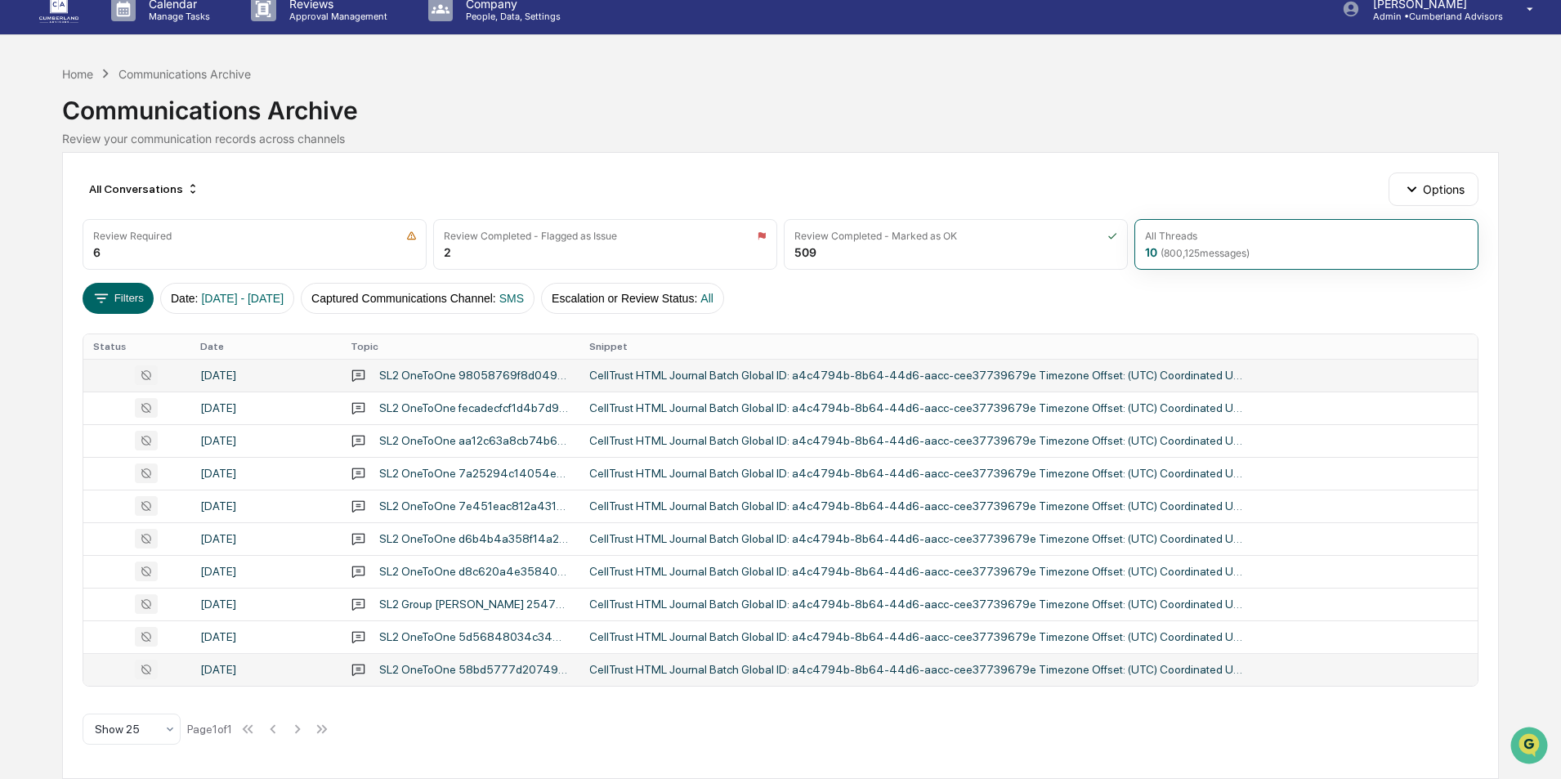
drag, startPoint x: 692, startPoint y: 102, endPoint x: 746, endPoint y: 102, distance: 53.9
click at [692, 102] on div "Communications Archive" at bounding box center [780, 104] width 1436 height 43
